Goal: Check status: Check status

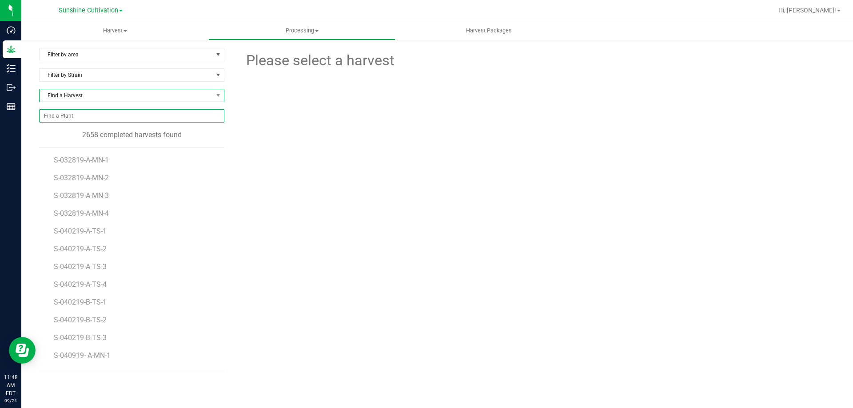
click at [116, 96] on span "Find a Harvest" at bounding box center [126, 95] width 173 height 12
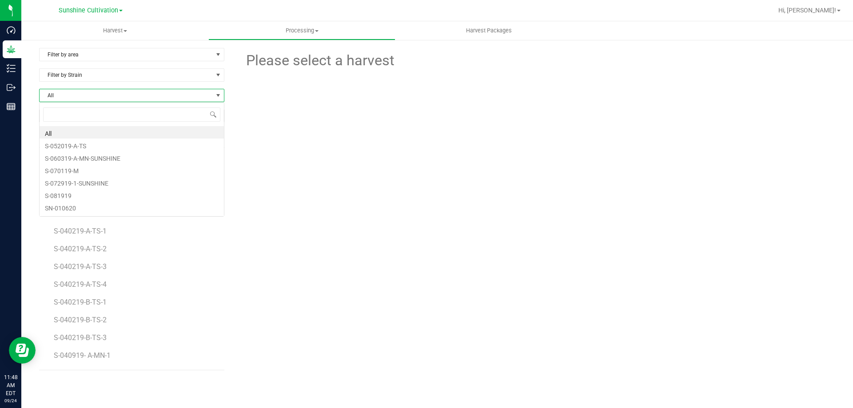
scroll to position [13, 185]
click at [116, 96] on span "All" at bounding box center [126, 95] width 173 height 12
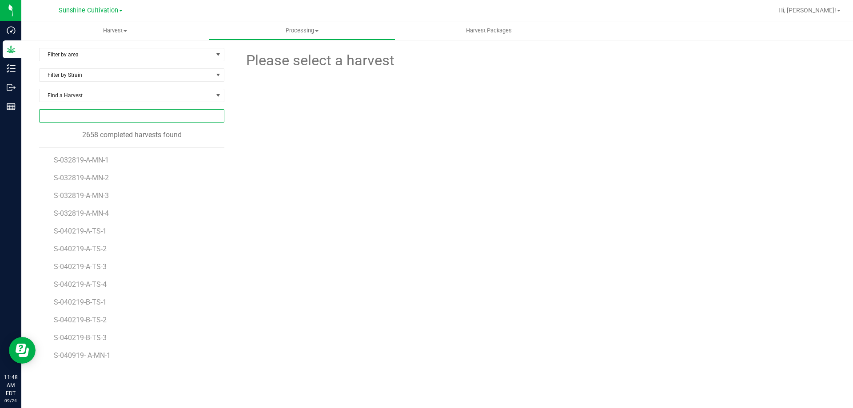
click at [112, 117] on input "NO DATA FOUND" at bounding box center [132, 116] width 184 height 12
paste input "SN-250912-JCW-06"
drag, startPoint x: 44, startPoint y: 116, endPoint x: 49, endPoint y: 126, distance: 11.1
click at [44, 116] on input "SN-250912-JCW" at bounding box center [132, 116] width 184 height 12
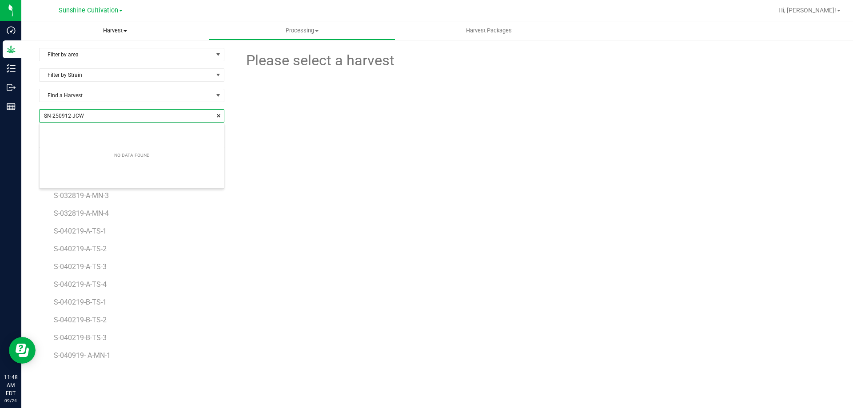
type input "SN-250912-JCW"
click at [126, 23] on uib-tab-heading "Harvest Harvests Harvested plants" at bounding box center [114, 30] width 187 height 19
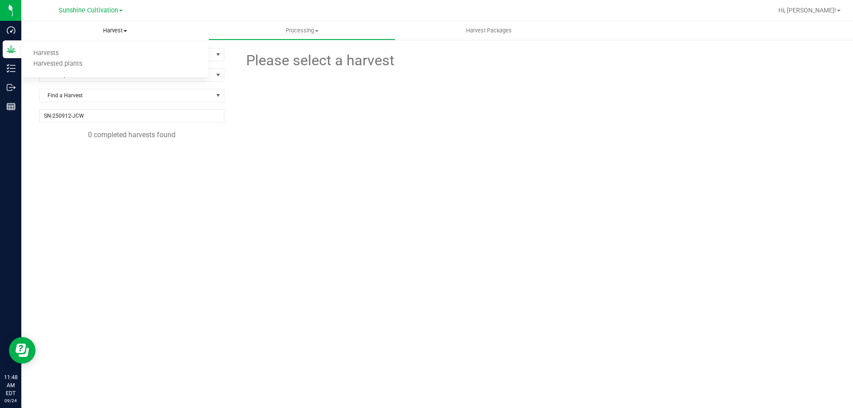
click at [125, 28] on span "Harvest" at bounding box center [114, 31] width 187 height 8
click at [127, 27] on span "Harvest" at bounding box center [114, 31] width 187 height 8
click at [94, 50] on li "Harvests" at bounding box center [114, 53] width 187 height 11
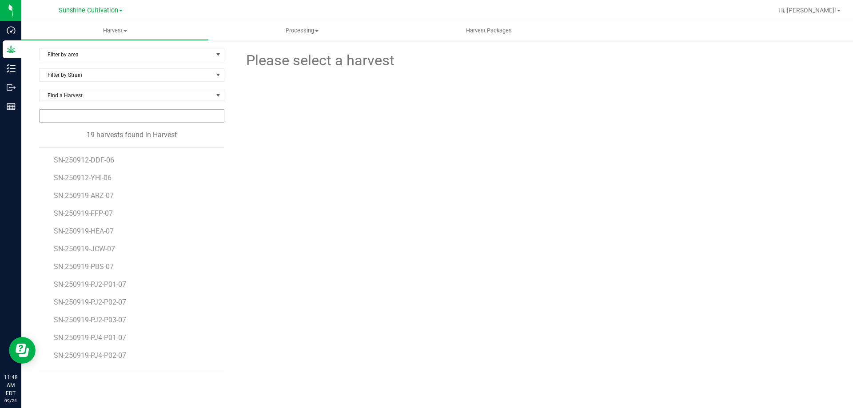
click at [136, 115] on input "NO DATA FOUND" at bounding box center [132, 116] width 184 height 12
paste input "SN-250912-JCW-06"
type input "SN-250912-JCW-06"
click at [124, 32] on div "Harvest Harvests Harvested plants Processing Processing harvests Processing pla…" at bounding box center [437, 214] width 832 height 387
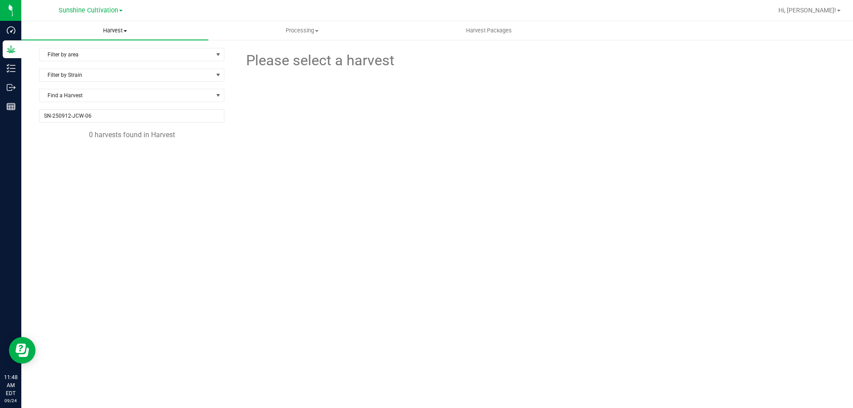
click at [125, 31] on span at bounding box center [126, 31] width 4 height 2
click at [100, 60] on li "Harvested plants" at bounding box center [114, 64] width 187 height 11
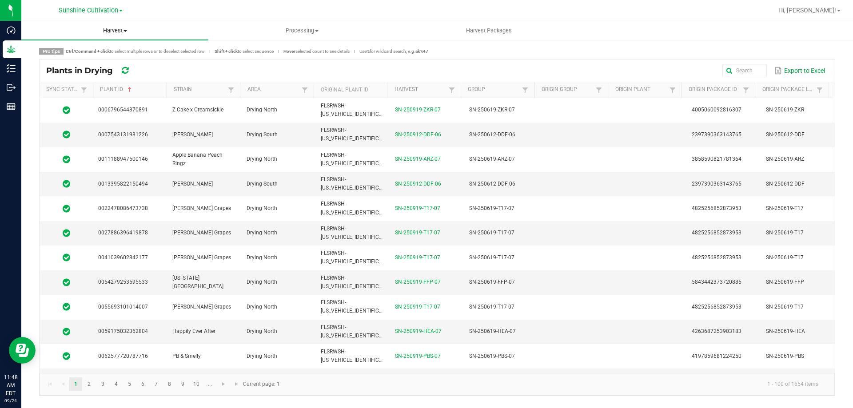
click at [125, 31] on span at bounding box center [126, 31] width 4 height 2
click at [80, 55] on li "Harvests" at bounding box center [114, 53] width 187 height 11
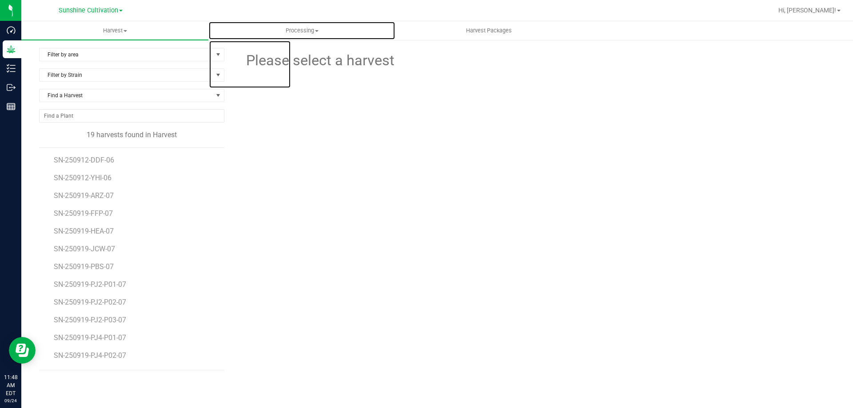
click at [303, 26] on uib-tab-heading "Processing Processing harvests Processing plants Completed harvests" at bounding box center [302, 31] width 186 height 18
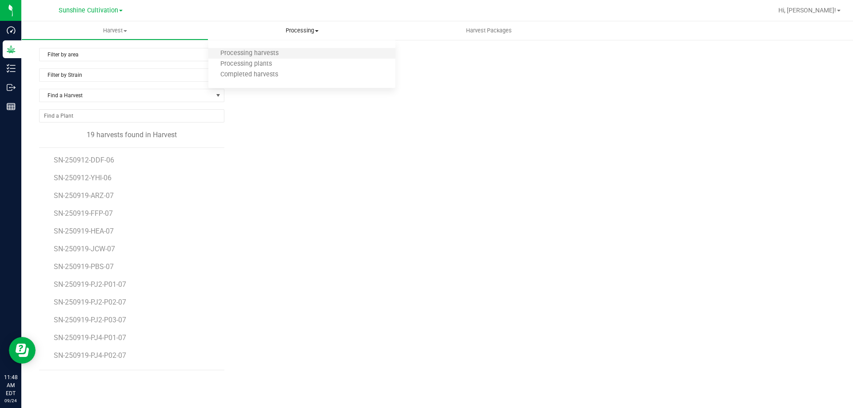
click at [293, 51] on li "Processing harvests" at bounding box center [301, 53] width 187 height 11
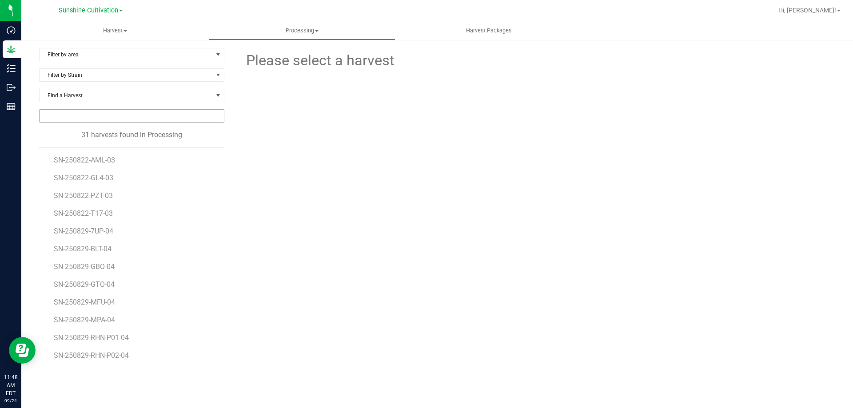
click at [99, 112] on input "NO DATA FOUND" at bounding box center [132, 116] width 184 height 12
paste input "SN-250912-JCW-06"
type input "SN-250912-JCW-06"
click at [319, 28] on div "Harvest Harvests Harvested plants Processing Processing harvests Processing pla…" at bounding box center [437, 214] width 832 height 387
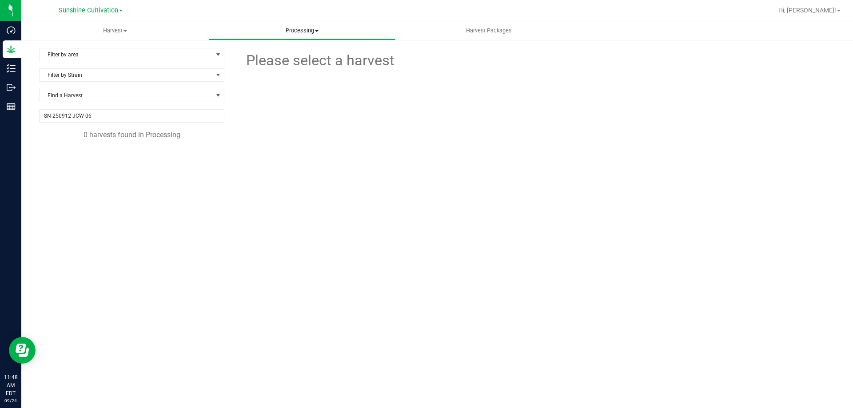
click at [315, 32] on span "Processing" at bounding box center [302, 31] width 186 height 8
click at [298, 68] on li "Processing plants" at bounding box center [301, 64] width 187 height 11
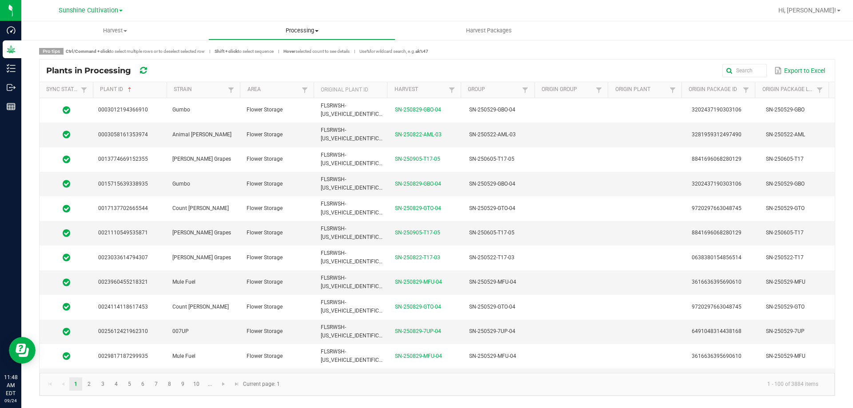
click at [311, 34] on span "Processing" at bounding box center [302, 31] width 186 height 8
click at [291, 79] on li "Completed harvests" at bounding box center [301, 75] width 187 height 11
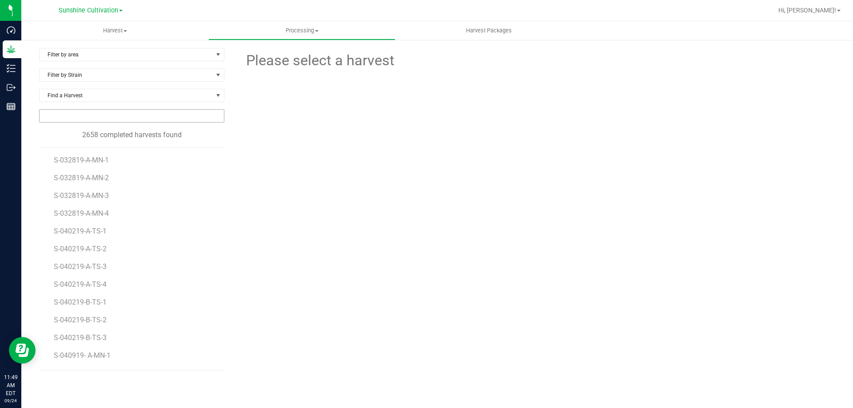
click at [92, 112] on input "NO DATA FOUND" at bounding box center [132, 116] width 184 height 12
paste input "SN-250912-JCW-06"
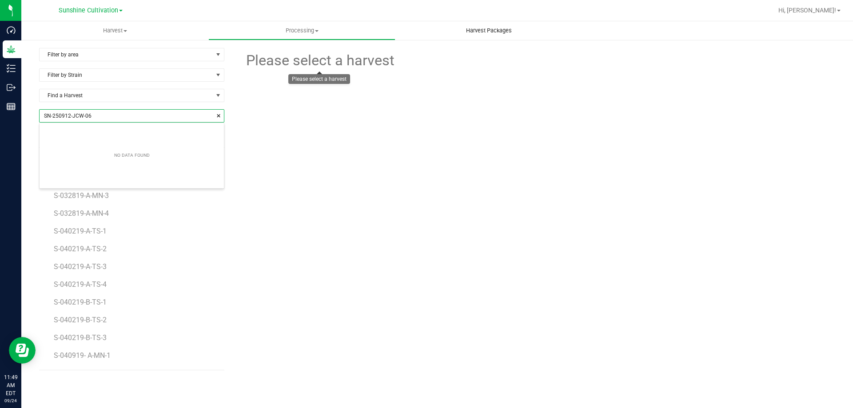
scroll to position [12, 183]
click at [44, 118] on input "SN-250912-JCW-06" at bounding box center [132, 116] width 184 height 12
type input "SN-250912-JCW-06"
click at [483, 33] on span "Harvest Packages" at bounding box center [489, 31] width 70 height 8
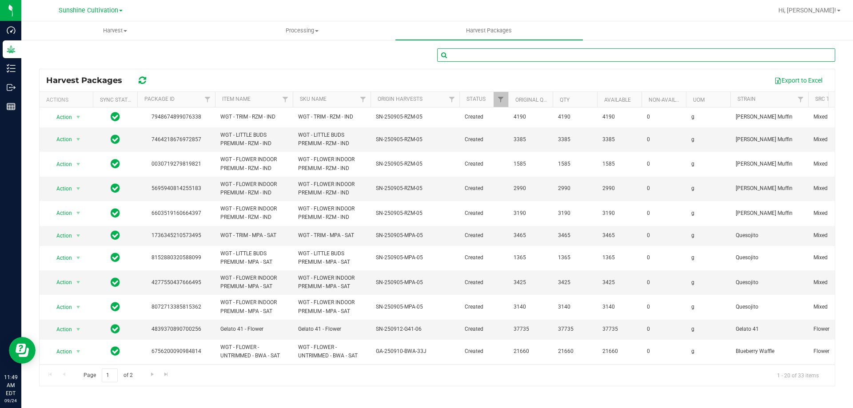
click at [471, 59] on input "text" at bounding box center [636, 54] width 398 height 13
paste input "SN-250912-JCW-06"
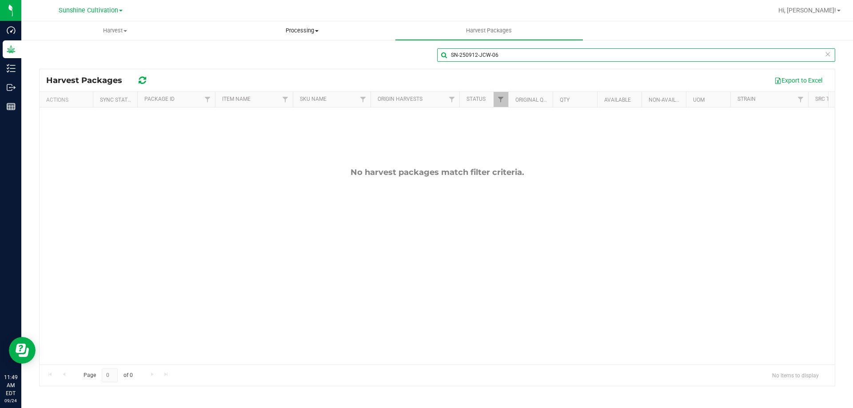
type input "SN-250912-JCW-06"
click at [323, 34] on span "Processing" at bounding box center [302, 31] width 186 height 8
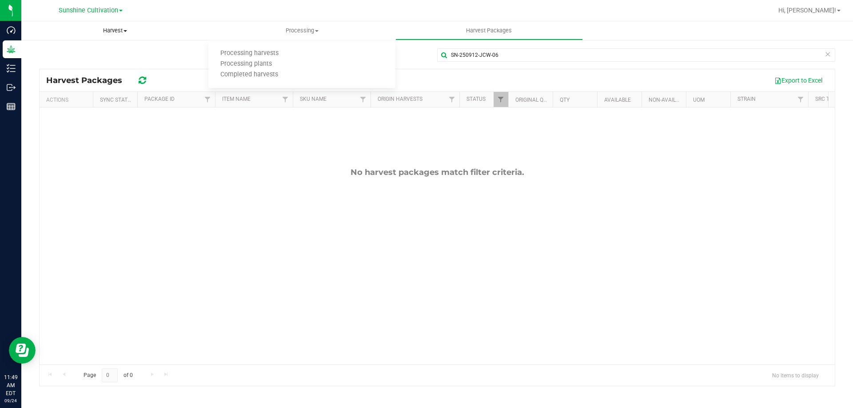
click at [106, 24] on uib-tab-heading "Harvest Harvests Harvested plants" at bounding box center [115, 31] width 186 height 18
click at [71, 52] on li "Harvests" at bounding box center [114, 53] width 187 height 11
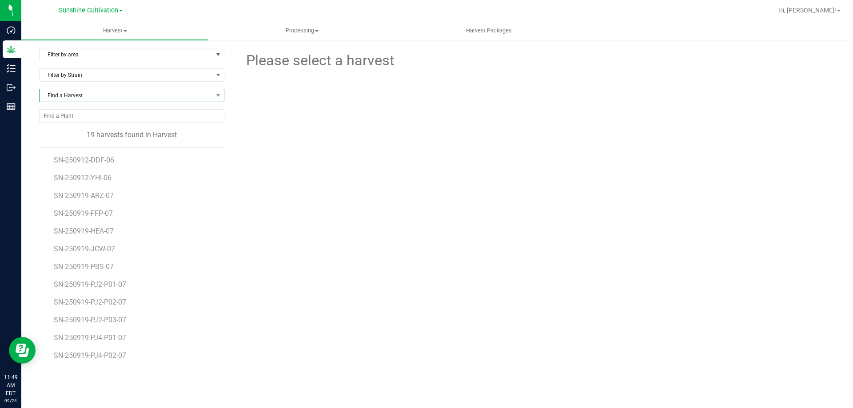
click at [87, 100] on span "Find a Harvest" at bounding box center [126, 95] width 173 height 12
click at [87, 100] on span "All" at bounding box center [126, 95] width 173 height 12
click at [88, 115] on input "NO DATA FOUND" at bounding box center [132, 116] width 184 height 12
paste input "SN-250912-JCW-06"
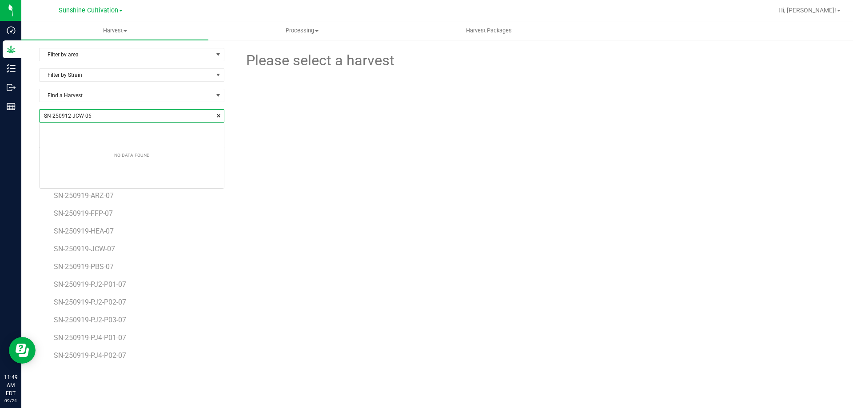
scroll to position [12, 184]
type input "SN-250912-JCW-06"
click at [108, 95] on div "Harvest Harvests Harvested plants Processing Processing harvests Processing pla…" at bounding box center [437, 214] width 832 height 387
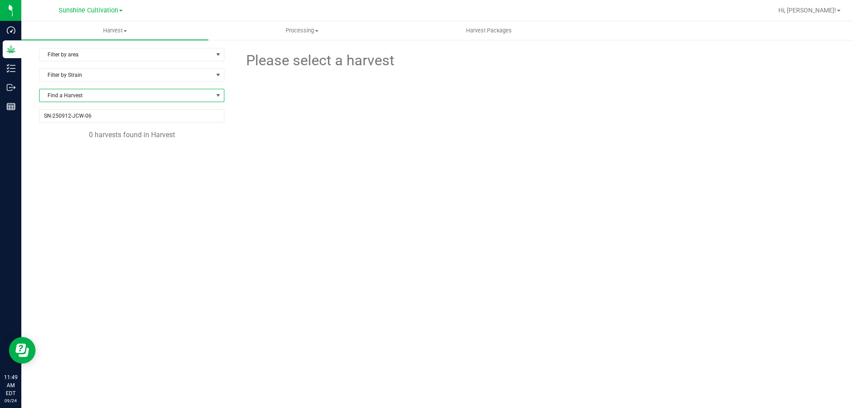
click at [108, 95] on span "Find a Harvest" at bounding box center [126, 95] width 173 height 12
click at [328, 202] on div "Please select a harvest" at bounding box center [536, 181] width 597 height 267
click at [196, 119] on input "SN-250912-JCW-06" at bounding box center [132, 116] width 184 height 12
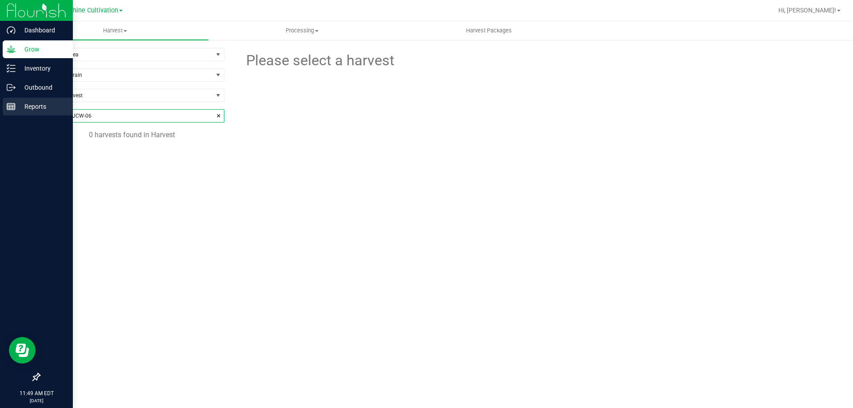
drag, startPoint x: 196, startPoint y: 119, endPoint x: 0, endPoint y: 113, distance: 196.0
click at [0, 113] on div "Dashboard Grow Inventory Outbound Reports 11:49 AM EDT [DATE] 09/24 Sunshine Cu…" at bounding box center [426, 204] width 853 height 408
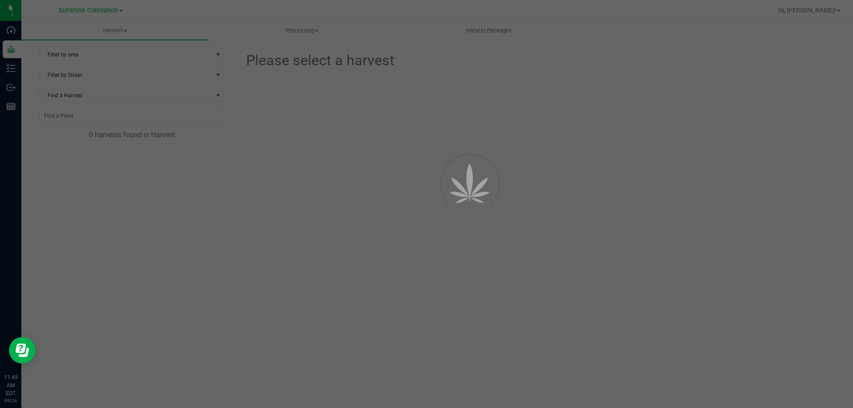
click at [371, 235] on div "Harvest Harvests Harvested plants Processing Processing harvests Processing pla…" at bounding box center [437, 214] width 832 height 387
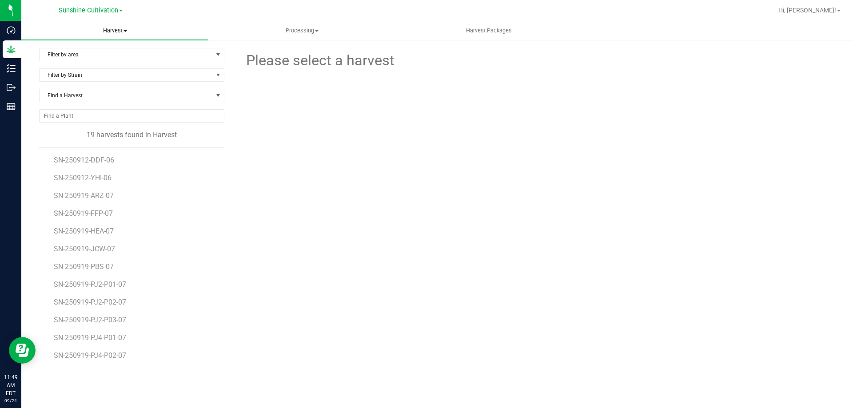
click at [122, 32] on span "Harvest" at bounding box center [114, 31] width 187 height 8
click at [297, 33] on span "Processing" at bounding box center [302, 31] width 186 height 8
click at [274, 52] on span "Processing harvests" at bounding box center [249, 54] width 82 height 8
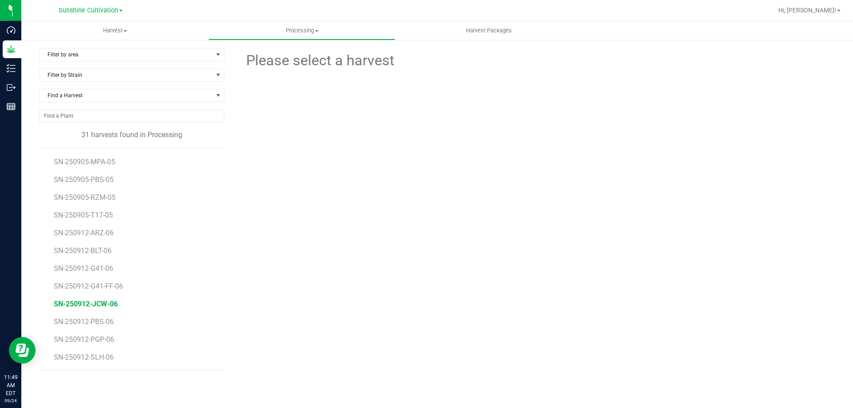
click at [106, 306] on span "SN-250912-JCW-06" at bounding box center [86, 304] width 64 height 8
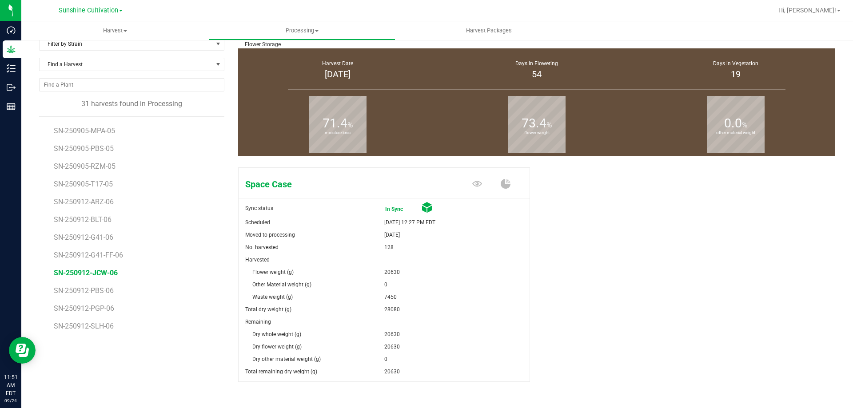
scroll to position [56, 0]
